Goal: Task Accomplishment & Management: Complete application form

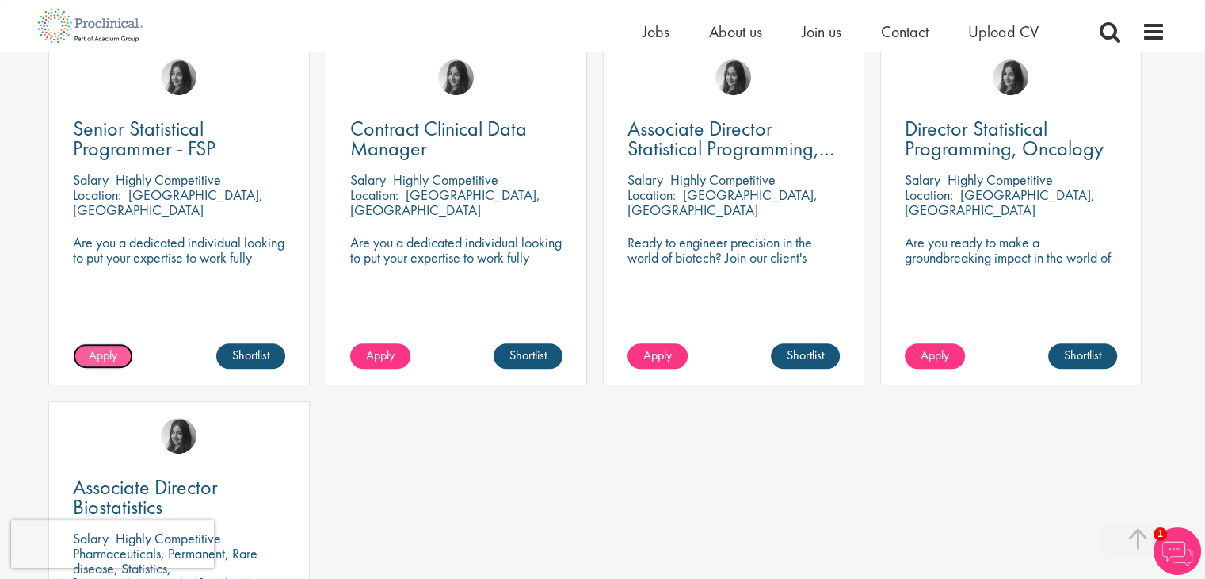
click at [97, 347] on span "Apply" at bounding box center [103, 354] width 29 height 17
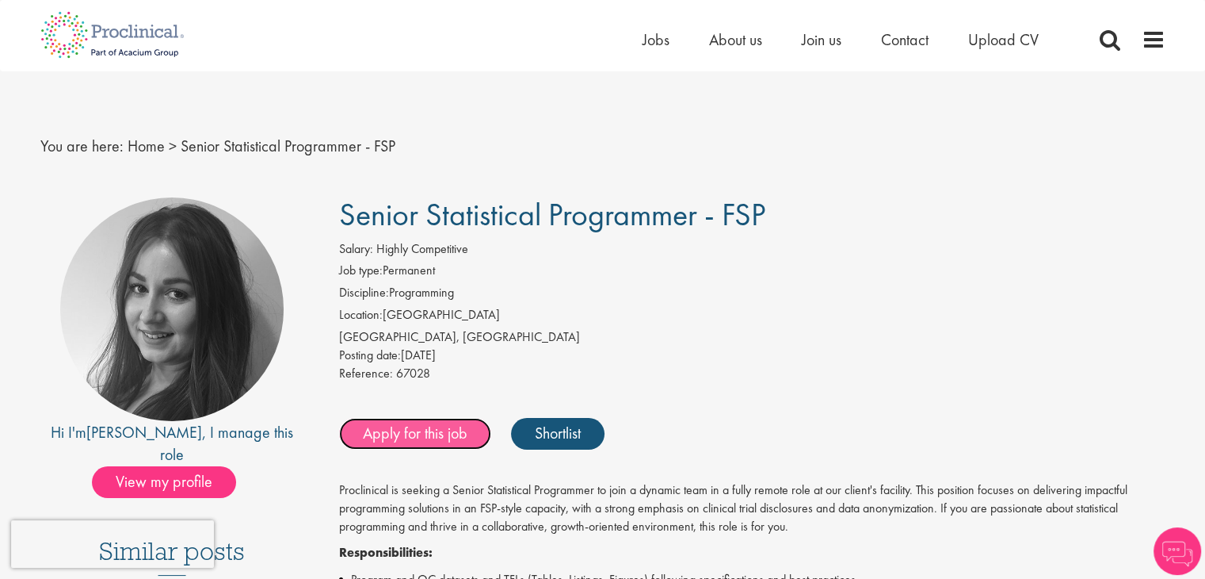
click at [403, 441] on link "Apply for this job" at bounding box center [415, 434] width 152 height 32
click at [431, 441] on link "Apply for this job" at bounding box center [415, 434] width 152 height 32
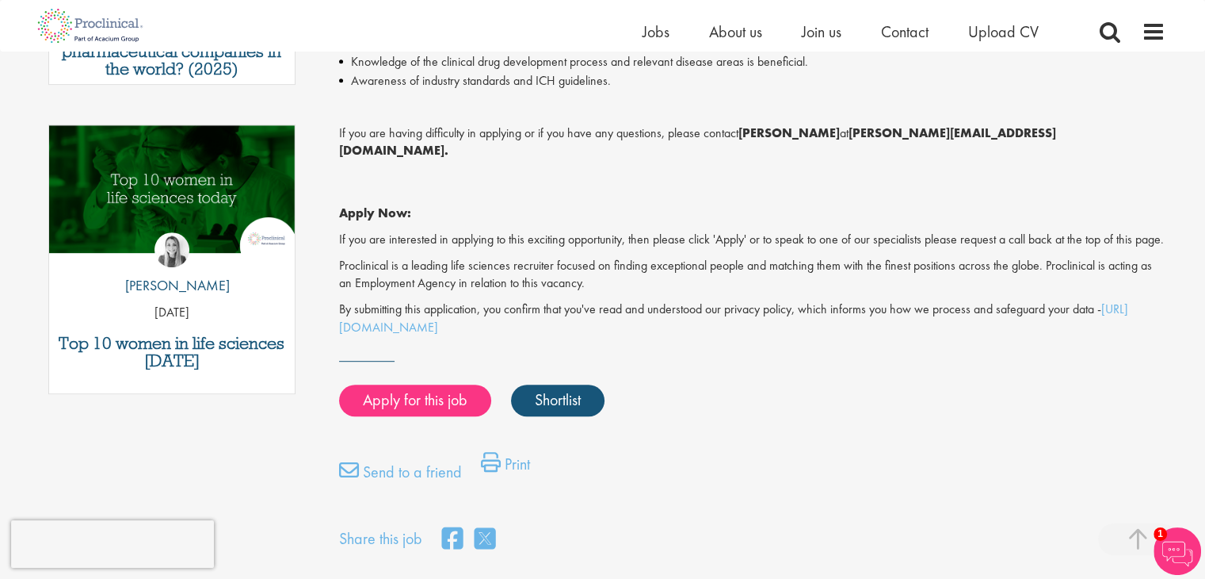
scroll to position [761, 0]
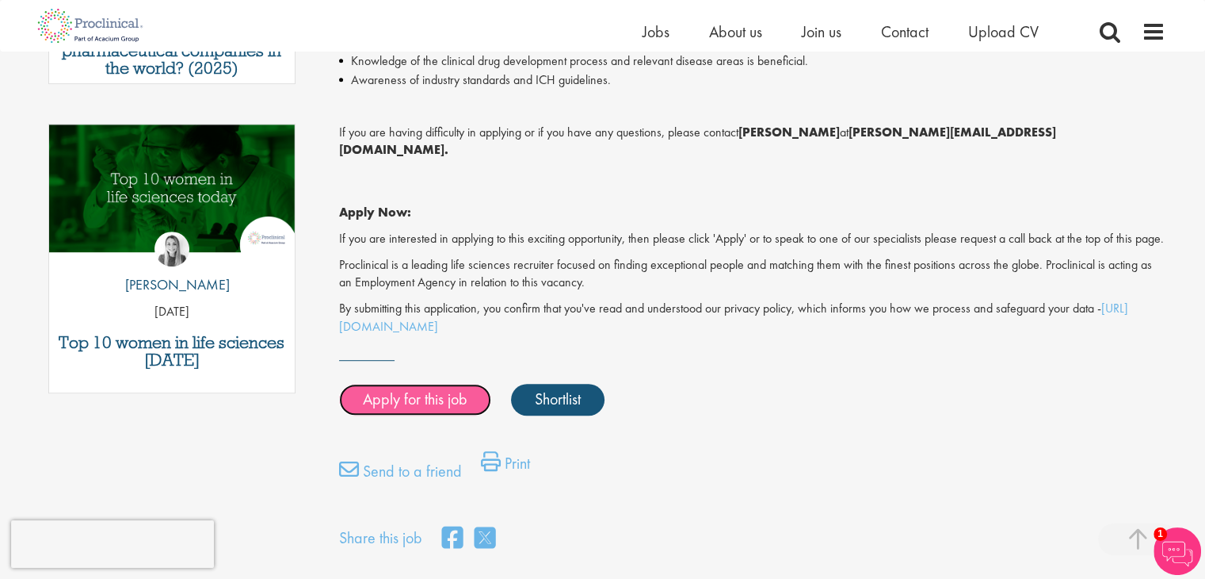
click at [388, 392] on link "Apply for this job" at bounding box center [415, 400] width 152 height 32
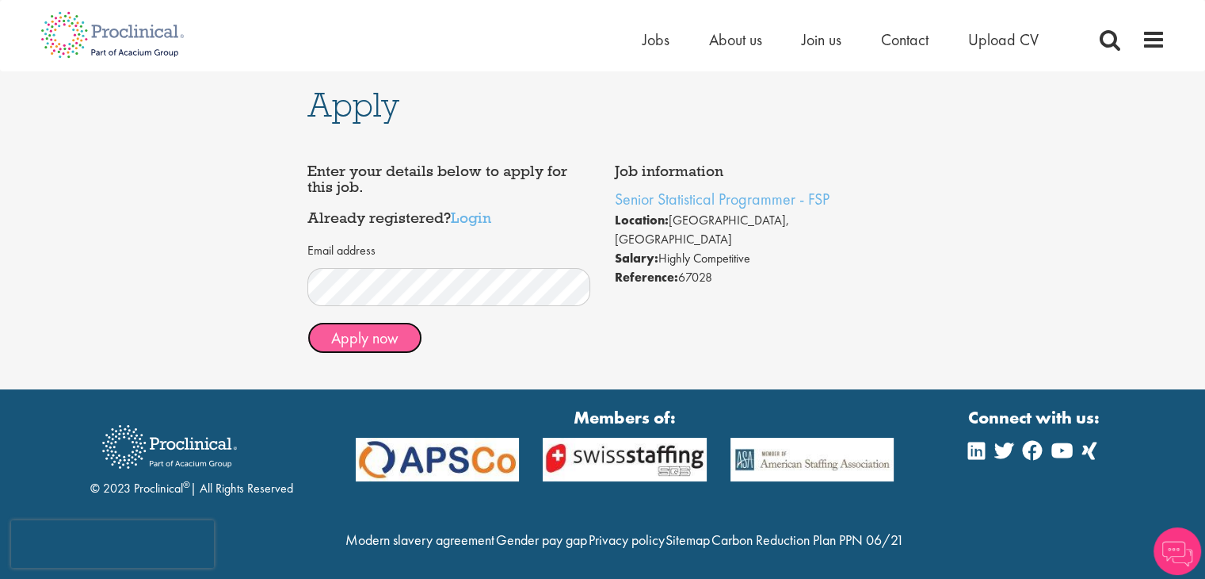
click at [359, 344] on button "Apply now" at bounding box center [365, 338] width 115 height 32
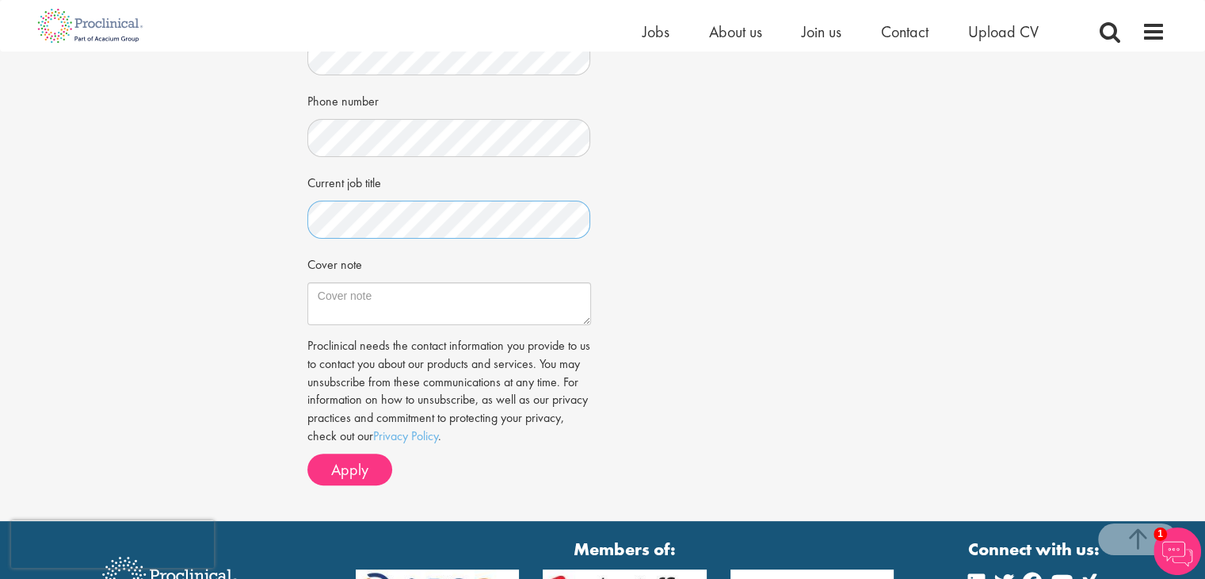
scroll to position [392, 0]
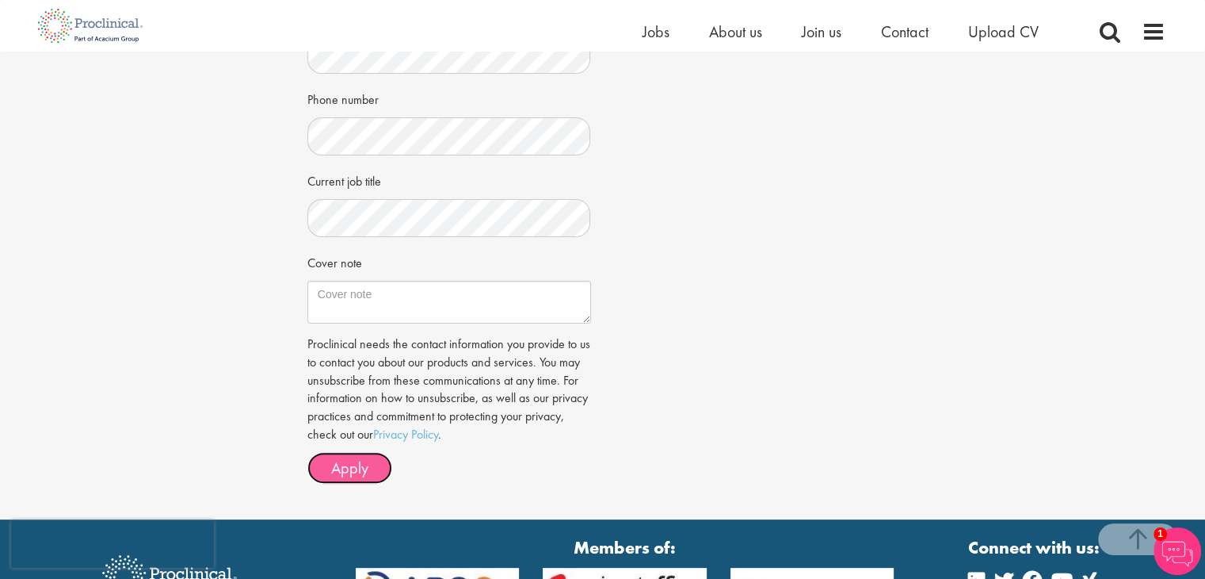
click at [356, 473] on span "Apply" at bounding box center [349, 467] width 37 height 21
